Goal: Navigation & Orientation: Find specific page/section

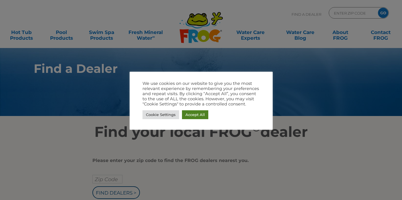
click at [196, 115] on link "Accept All" at bounding box center [195, 114] width 26 height 9
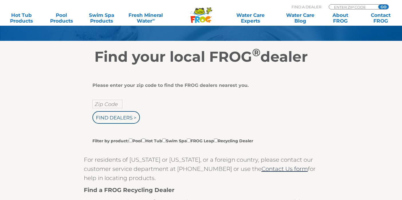
scroll to position [76, 0]
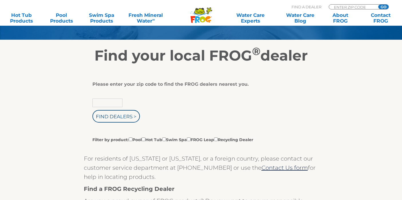
click at [105, 104] on input "text" at bounding box center [107, 103] width 30 height 9
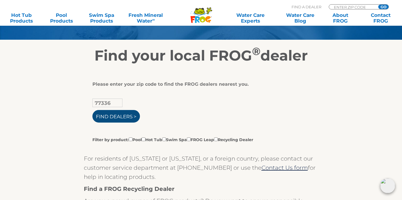
type input "77336"
click at [110, 117] on input "Find Dealers >" at bounding box center [115, 116] width 47 height 13
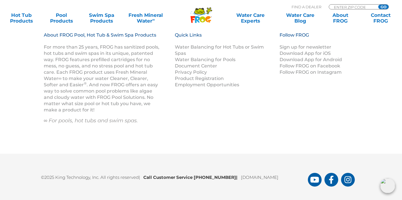
scroll to position [689, 0]
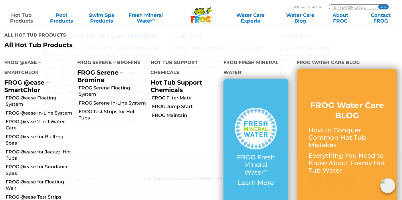
click at [22, 20] on link "Hot Tub Products" at bounding box center [21, 17] width 31 height 11
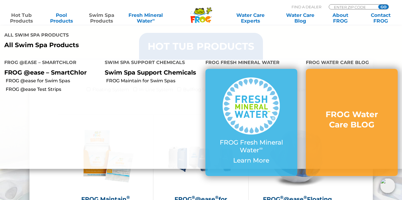
scroll to position [557, 0]
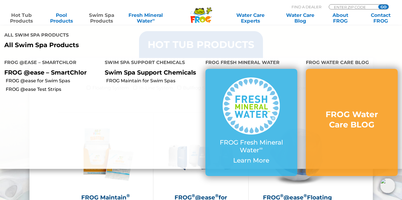
click at [287, 36] on li "All Swim Spa Products All Swim Spa Products" at bounding box center [201, 39] width 402 height 27
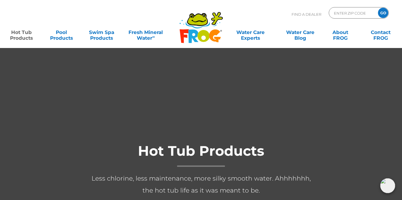
scroll to position [0, 0]
